Goal: Task Accomplishment & Management: Use online tool/utility

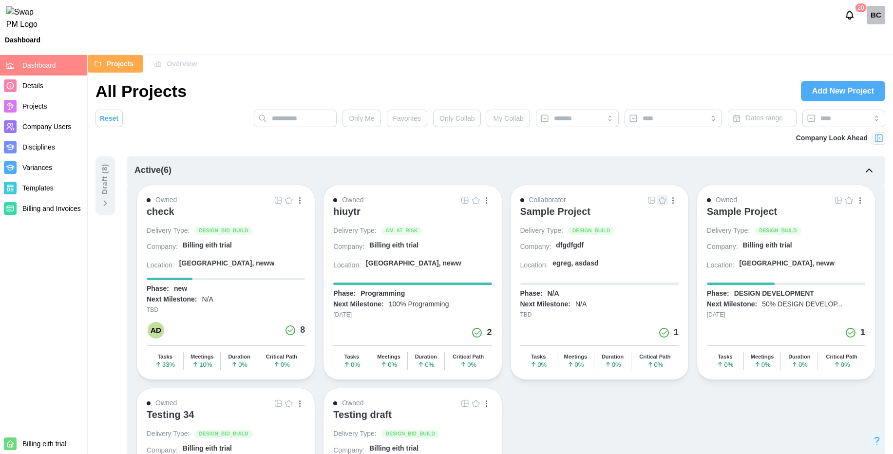
click at [33, 188] on span "Templates" at bounding box center [37, 188] width 31 height 8
click at [23, 102] on span "Projects" at bounding box center [34, 106] width 25 height 8
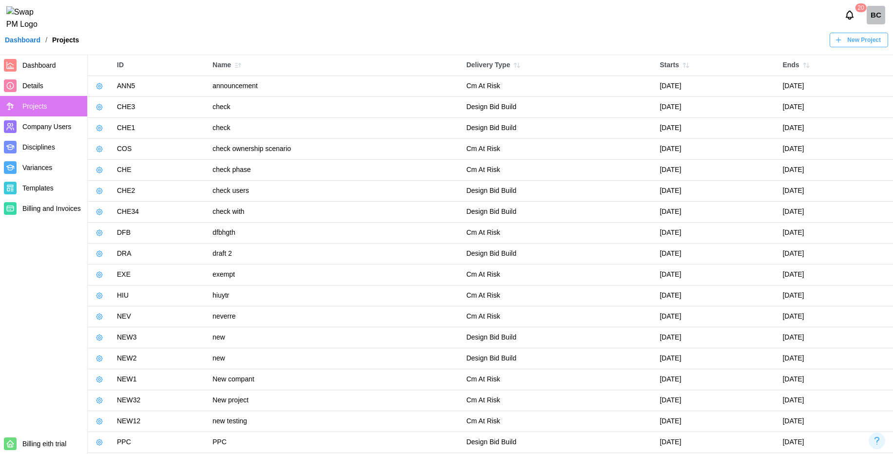
click at [96, 127] on icon "button" at bounding box center [100, 128] width 8 height 8
click at [127, 183] on div "Use as template" at bounding box center [137, 185] width 49 height 8
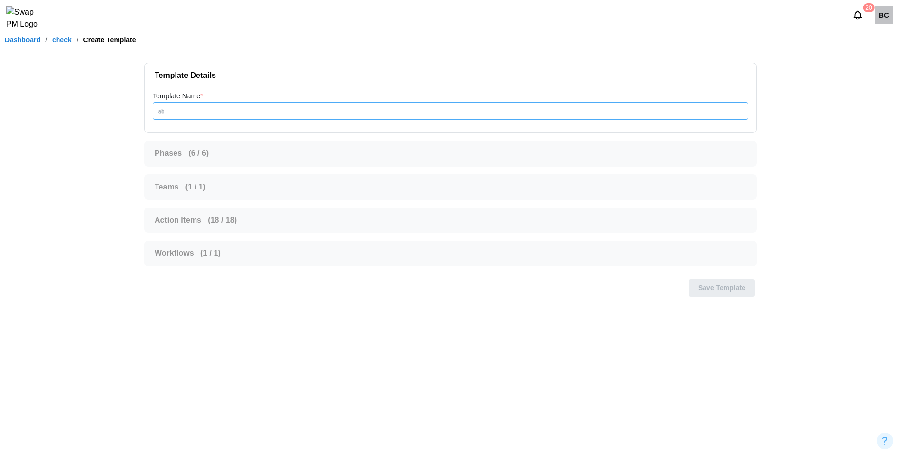
click at [212, 116] on input "Template Name *" at bounding box center [450, 111] width 595 height 18
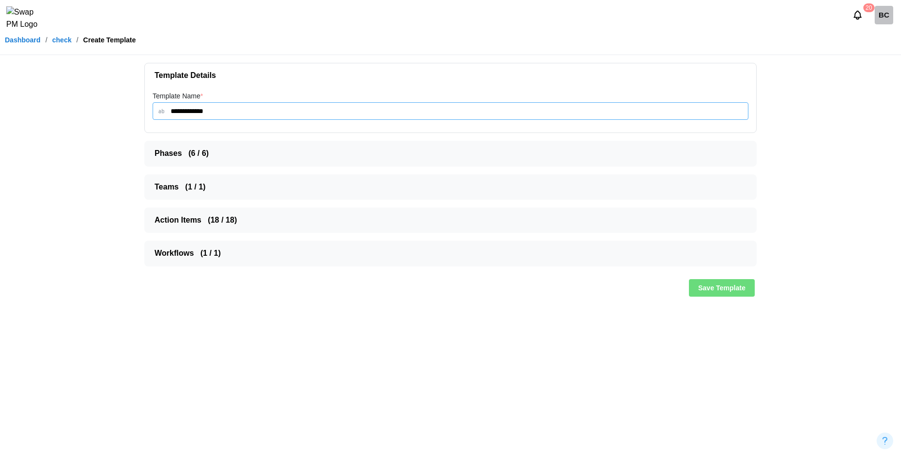
type input "**********"
click at [473, 257] on span "Workflows ( 1 / 1 )" at bounding box center [446, 253] width 584 height 24
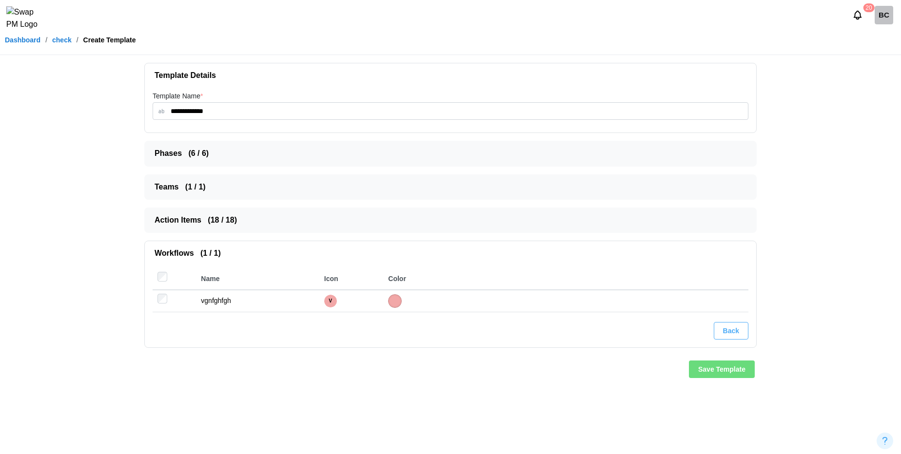
click at [288, 186] on span "Teams ( 1 / 1 )" at bounding box center [446, 187] width 584 height 24
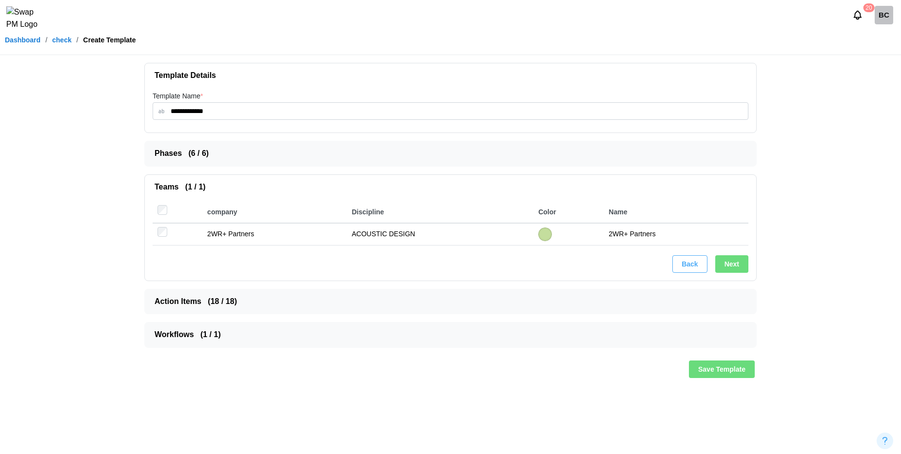
click at [261, 164] on span "Phases ( 6 / 6 )" at bounding box center [446, 153] width 584 height 24
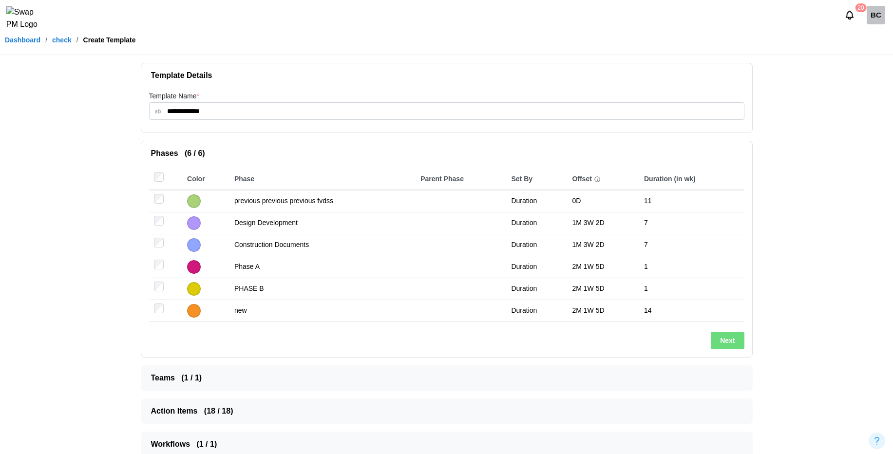
scroll to position [43, 0]
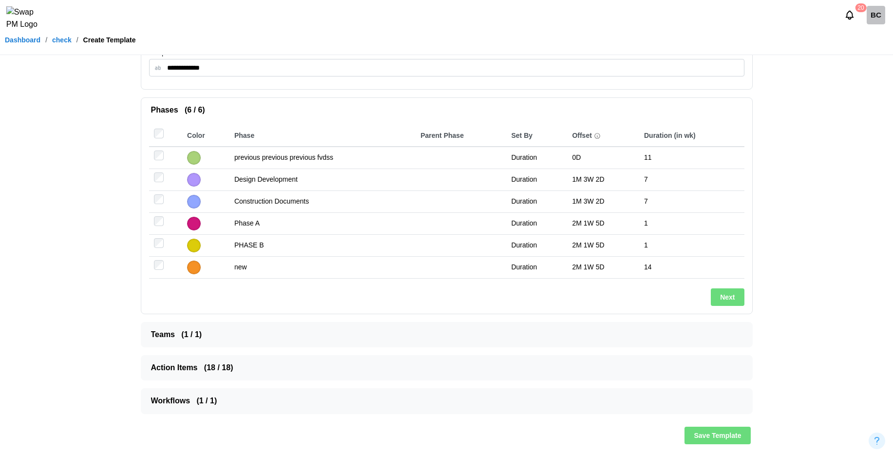
click at [701, 440] on span "Save Template" at bounding box center [717, 435] width 47 height 17
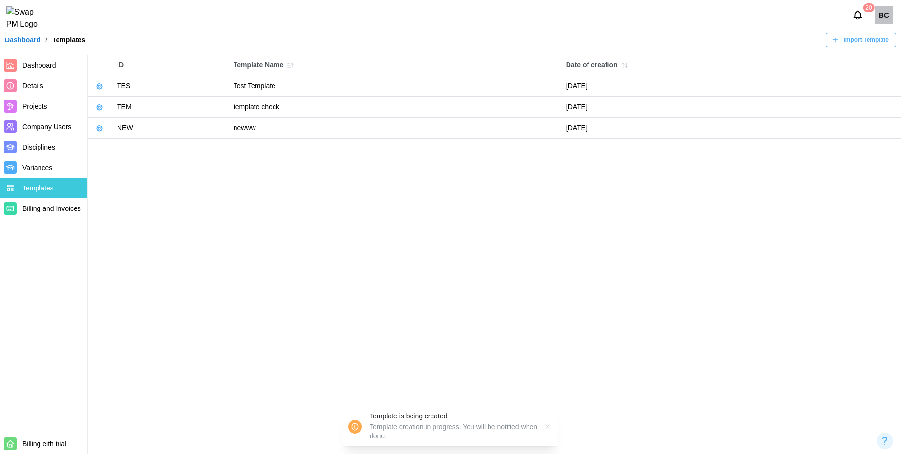
click at [101, 87] on icon "button" at bounding box center [100, 86] width 8 height 8
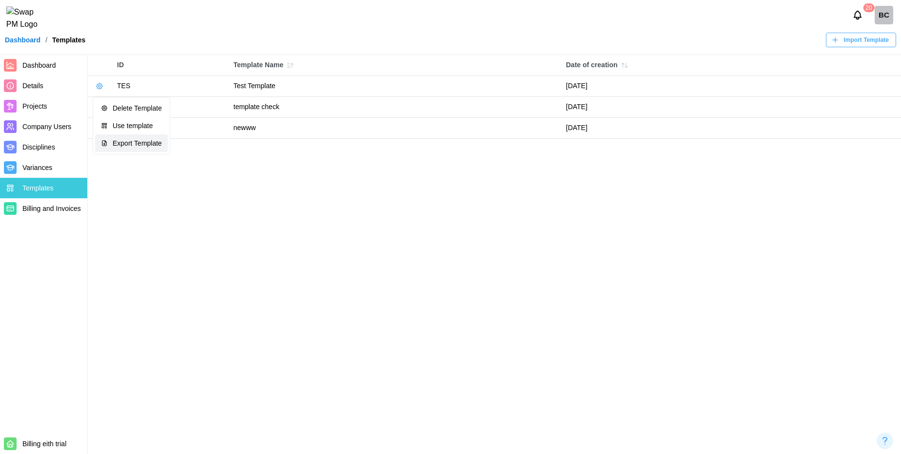
click at [127, 147] on div "Export Template" at bounding box center [137, 143] width 49 height 8
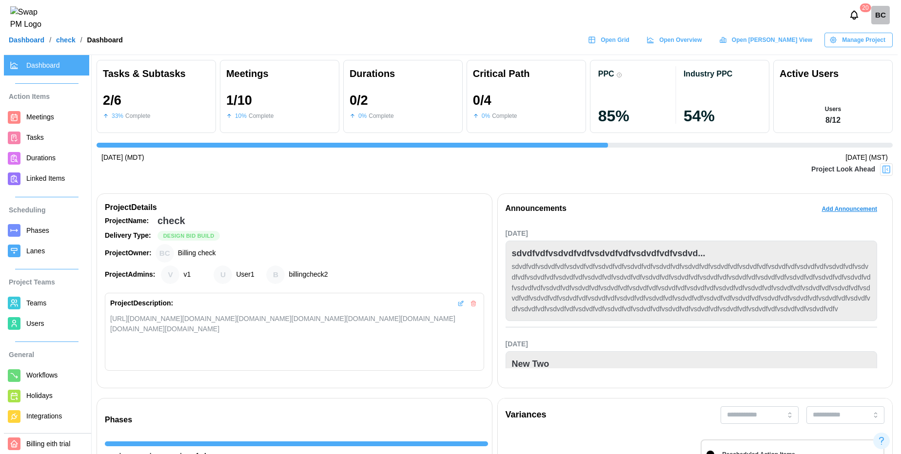
scroll to position [0, 1791]
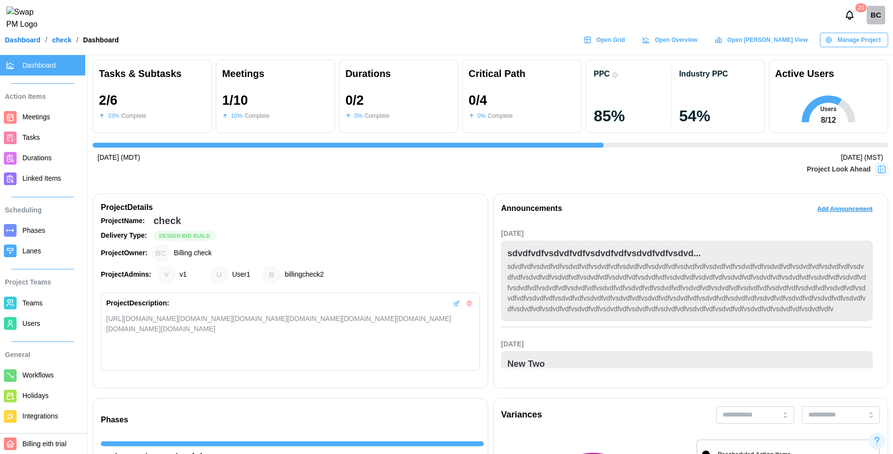
click at [43, 372] on span "Workflows" at bounding box center [37, 375] width 31 height 8
